Goal: Navigation & Orientation: Find specific page/section

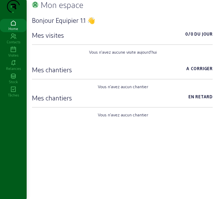
click at [18, 53] on icon at bounding box center [13, 50] width 27 height 6
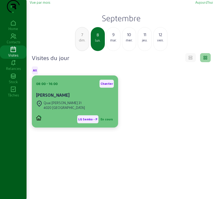
click at [88, 111] on div "Quai [PERSON_NAME] 31 4020 [GEOGRAPHIC_DATA]" at bounding box center [75, 105] width 78 height 12
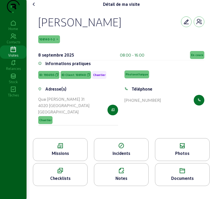
click at [59, 149] on icon at bounding box center [60, 146] width 54 height 6
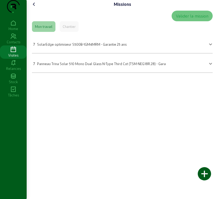
click at [36, 7] on icon at bounding box center [34, 4] width 6 height 6
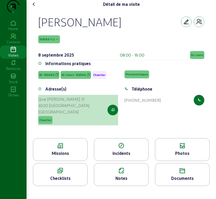
click at [110, 115] on button "button" at bounding box center [113, 110] width 11 height 11
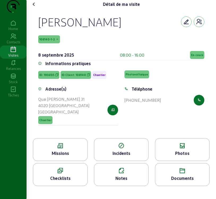
click at [46, 41] on span "108140-1-2" at bounding box center [47, 40] width 16 height 4
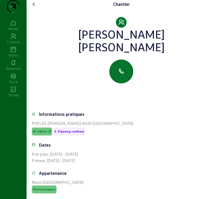
click at [36, 7] on icon at bounding box center [34, 4] width 6 height 6
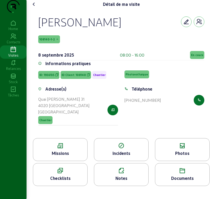
click at [73, 149] on icon at bounding box center [60, 146] width 54 height 6
